Goal: Information Seeking & Learning: Learn about a topic

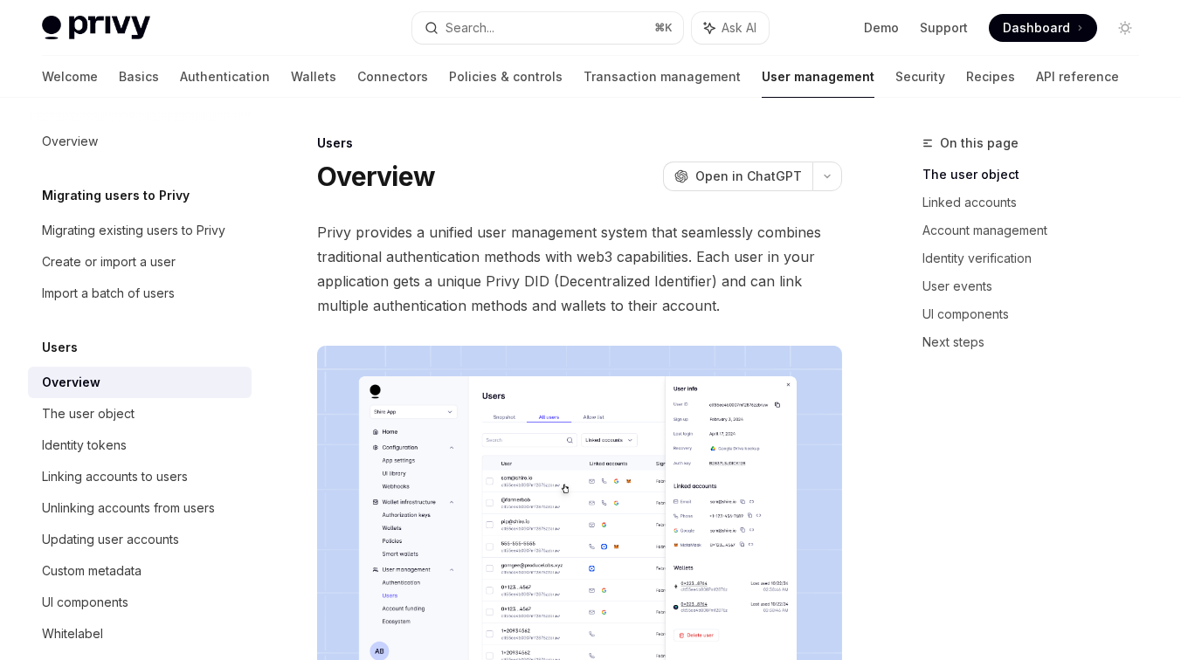
scroll to position [218, 0]
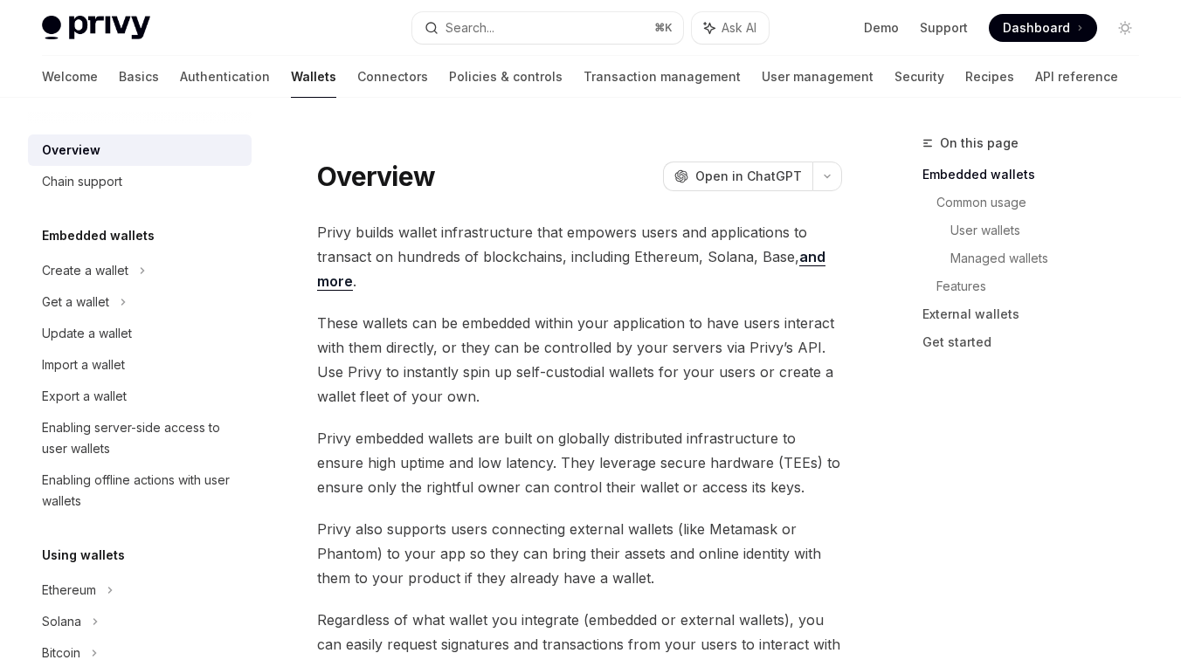
scroll to position [181, 0]
